Goal: Find specific page/section: Find specific page/section

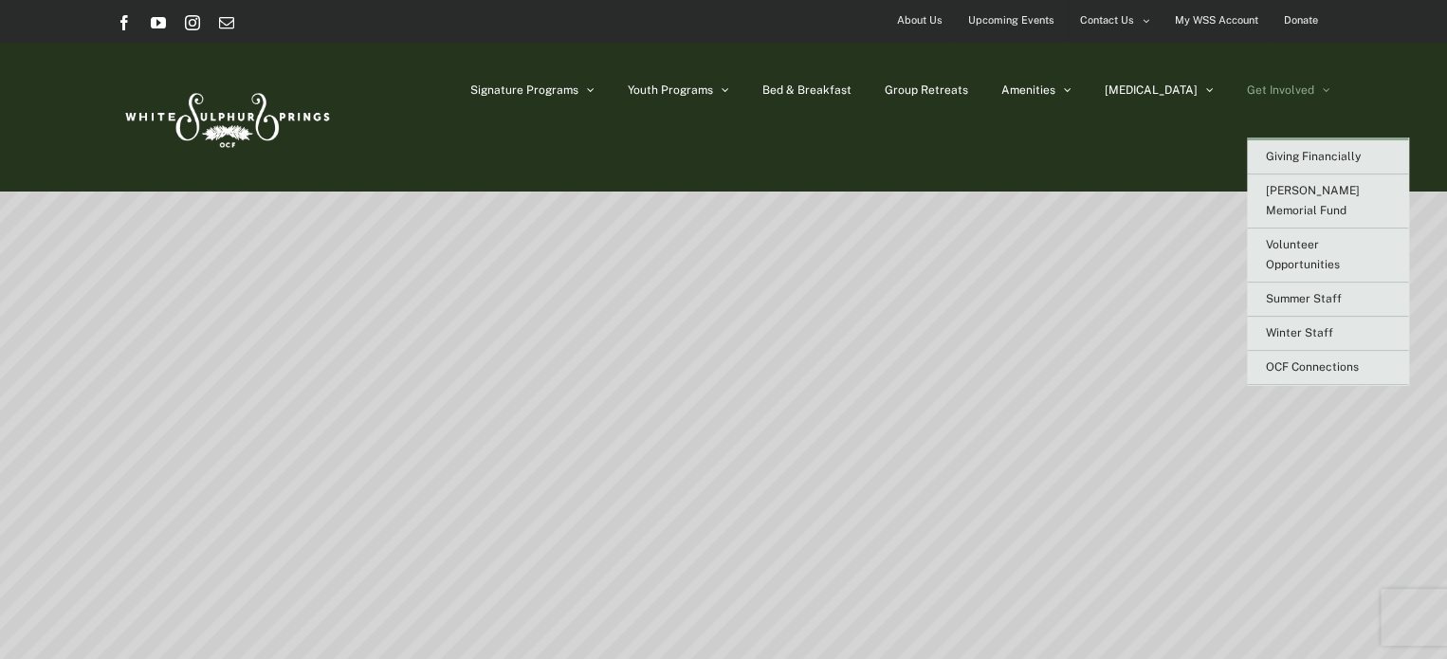
click at [1278, 64] on link "Get Involved" at bounding box center [1288, 90] width 83 height 95
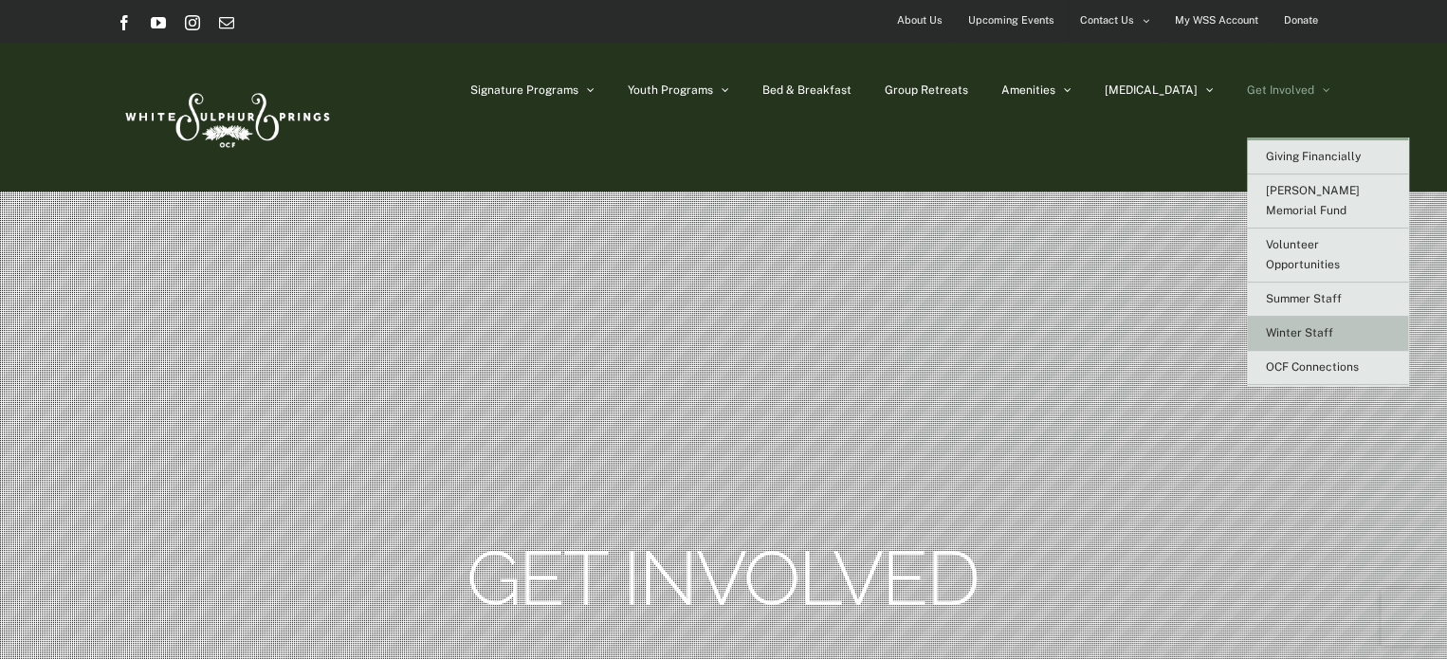
click at [1318, 317] on link "Winter Staff" at bounding box center [1327, 334] width 161 height 34
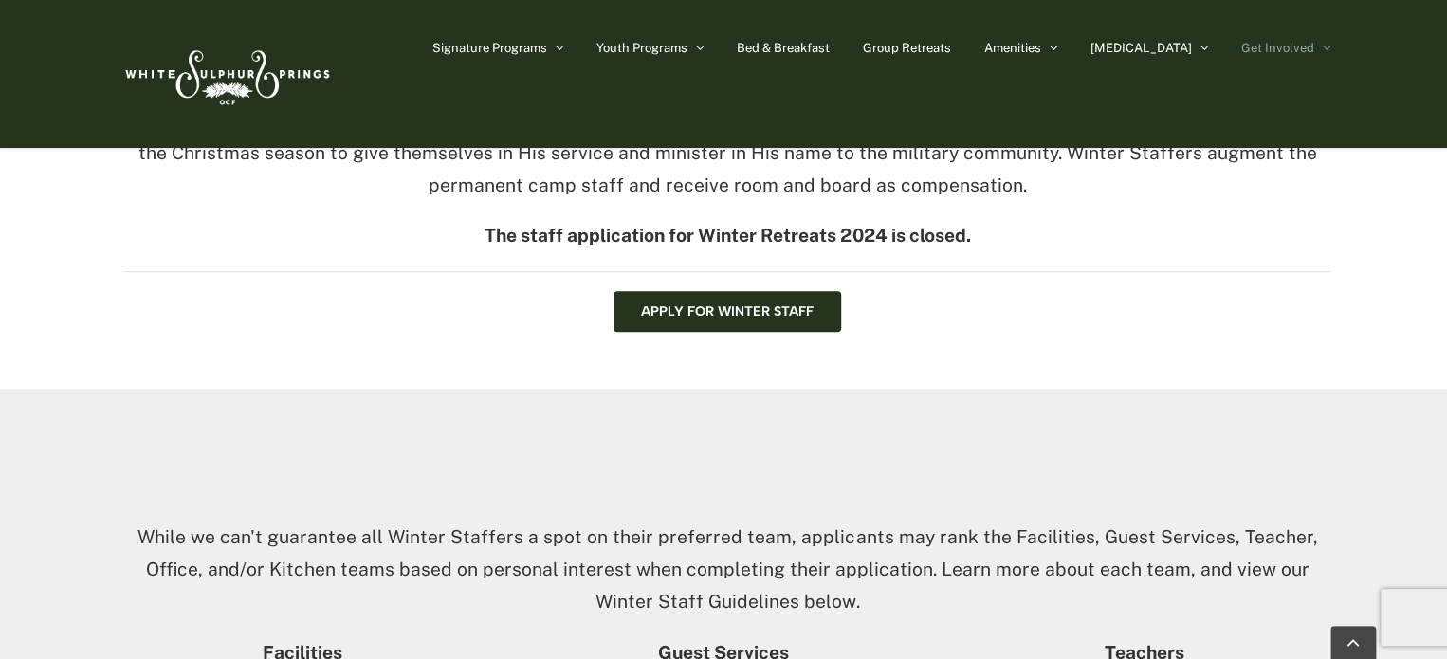
scroll to position [656, 0]
